Goal: Task Accomplishment & Management: Manage account settings

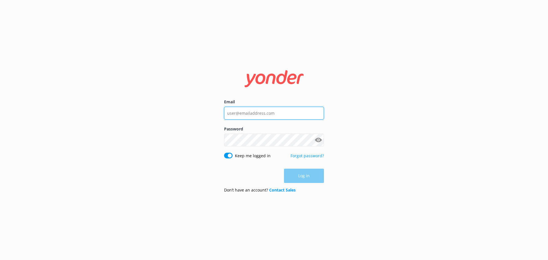
type input "[EMAIL_ADDRESS][DOMAIN_NAME]"
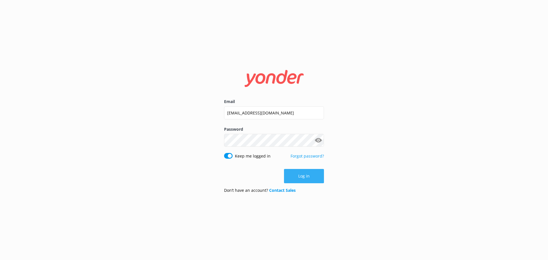
click at [302, 179] on div "Log in" at bounding box center [274, 176] width 100 height 14
click at [305, 175] on button "Log in" at bounding box center [304, 176] width 40 height 14
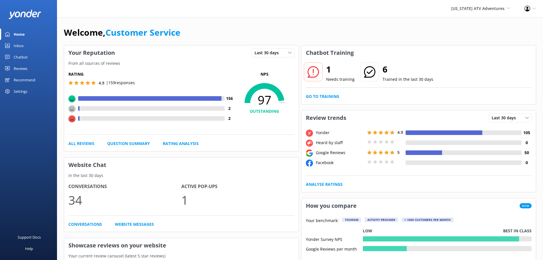
click at [22, 70] on div "Reviews" at bounding box center [21, 68] width 14 height 11
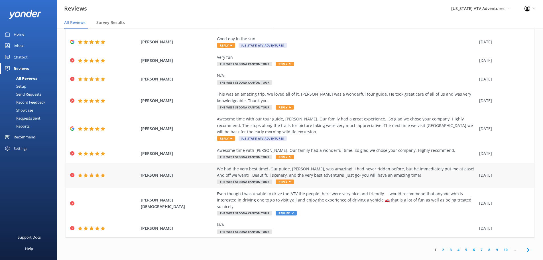
scroll to position [39, 0]
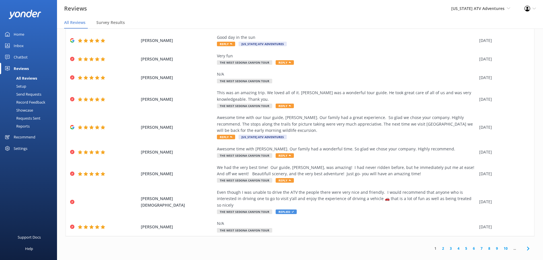
click at [447, 246] on link "3" at bounding box center [451, 248] width 8 height 5
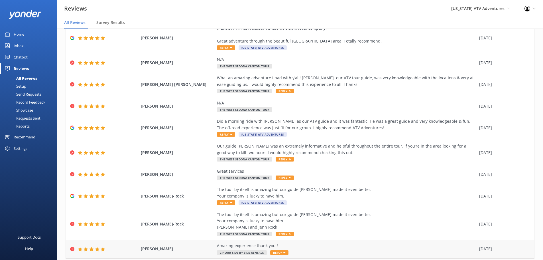
scroll to position [64, 0]
